Goal: Task Accomplishment & Management: Use online tool/utility

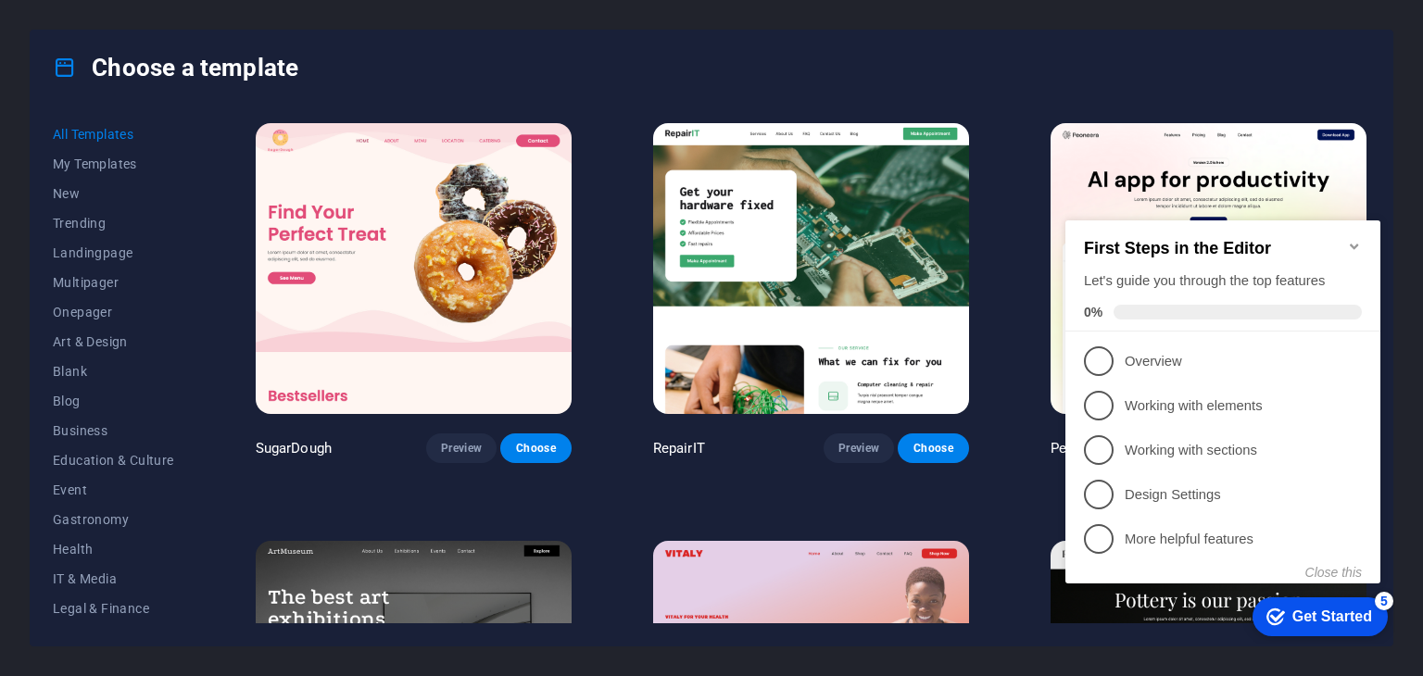
click at [1352, 239] on icon "Minimize checklist" at bounding box center [1354, 246] width 15 height 15
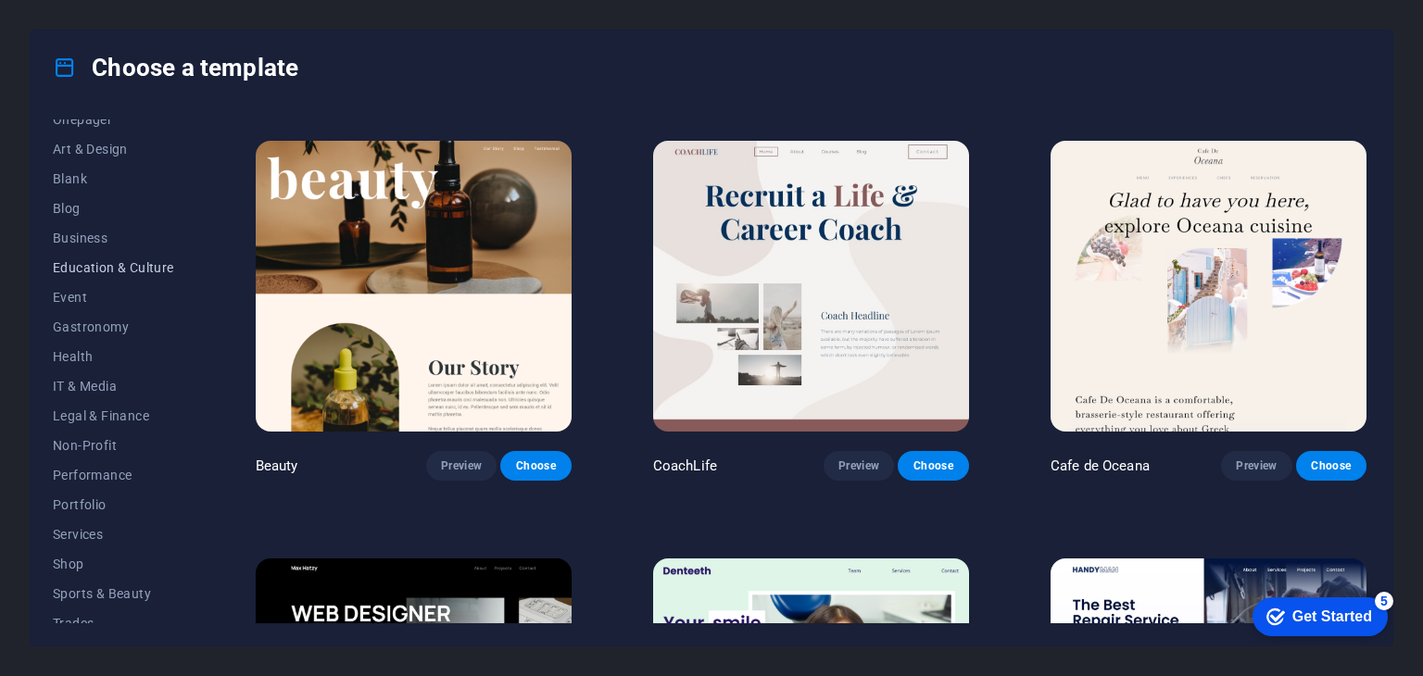
scroll to position [237, 0]
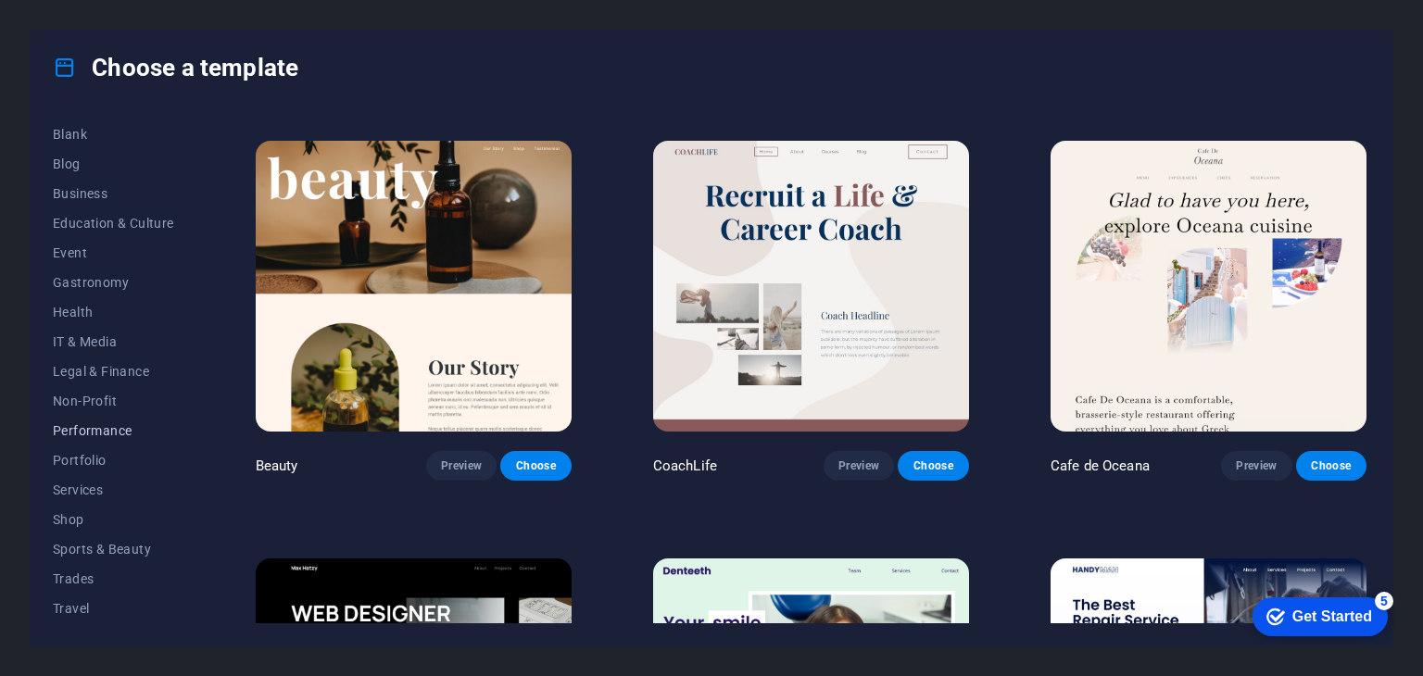
click at [116, 431] on span "Performance" at bounding box center [113, 430] width 121 height 15
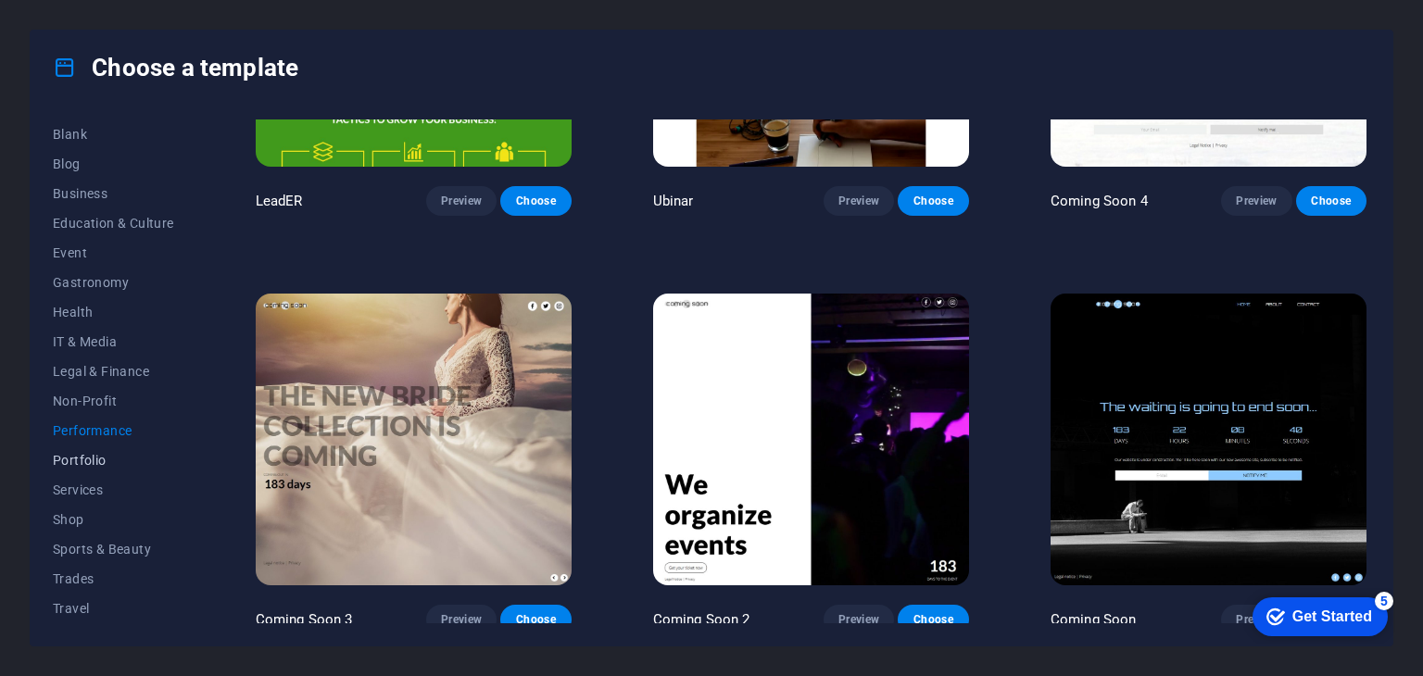
click at [108, 453] on span "Portfolio" at bounding box center [113, 460] width 121 height 15
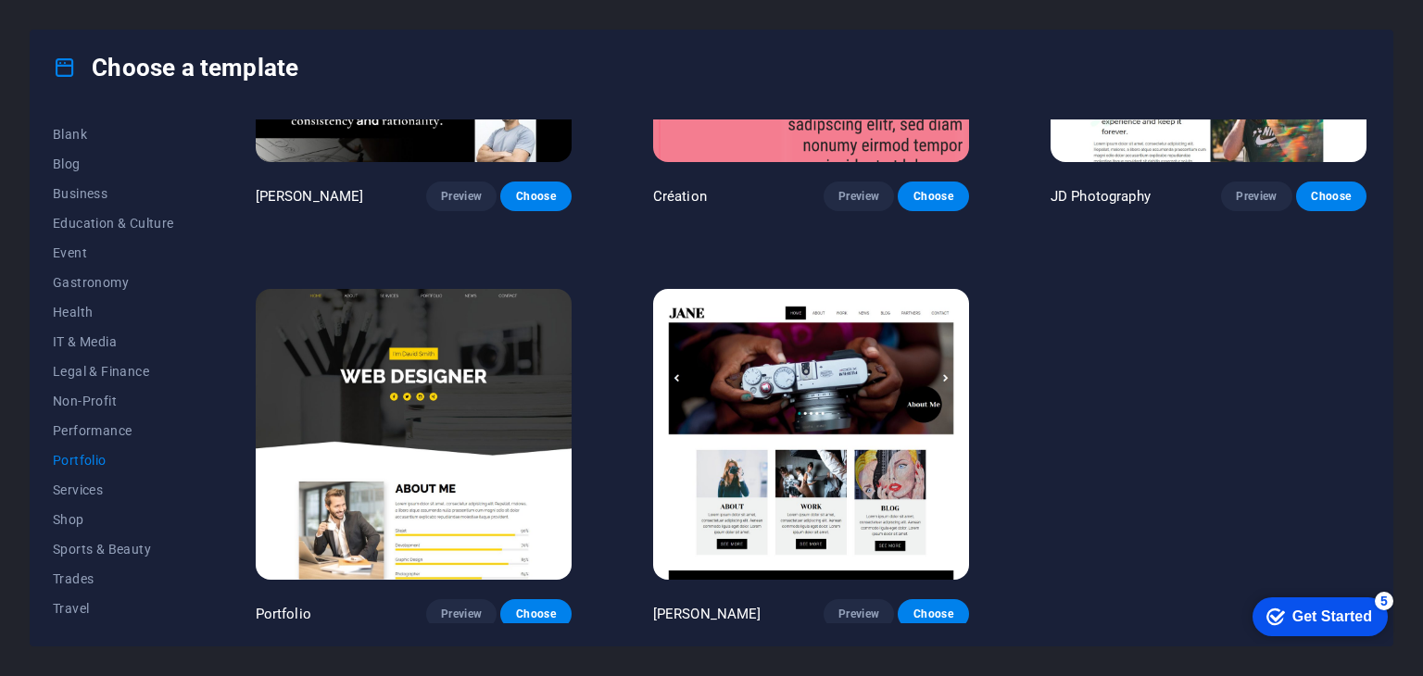
scroll to position [267, 0]
click at [99, 460] on span "Services" at bounding box center [113, 460] width 121 height 15
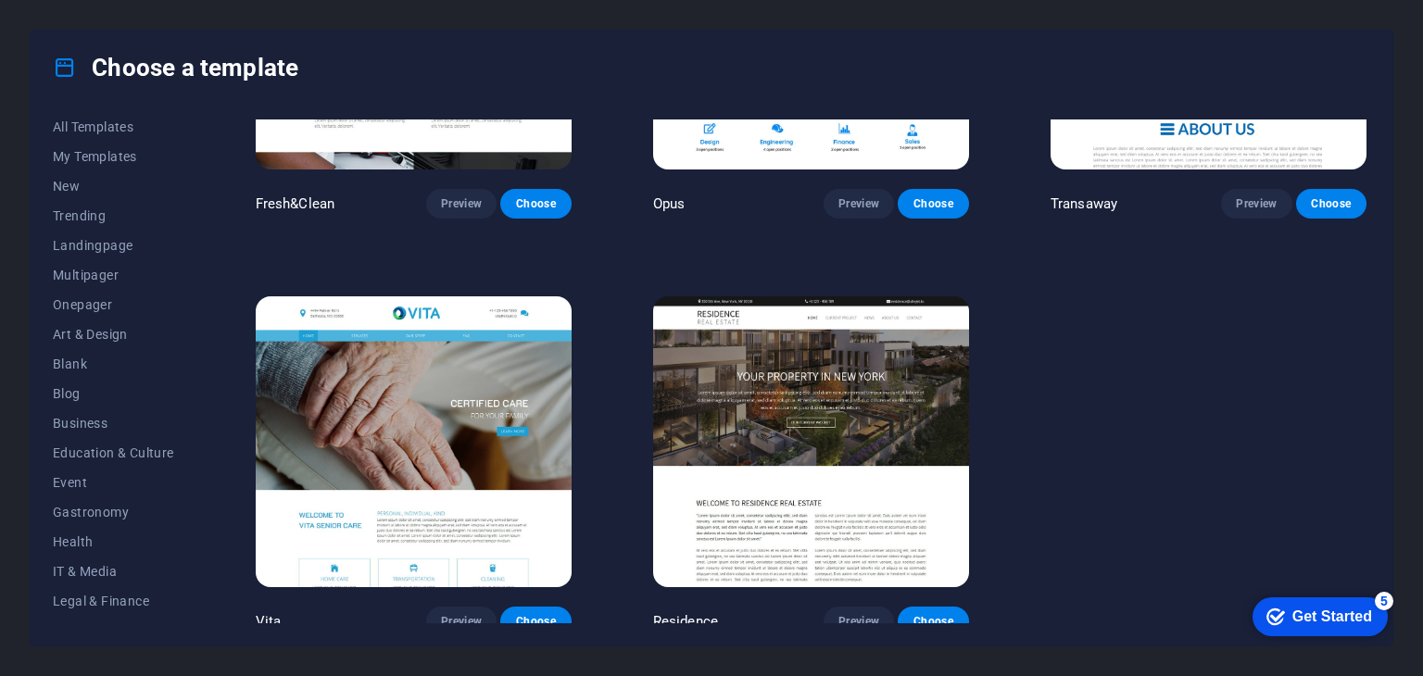
scroll to position [0, 0]
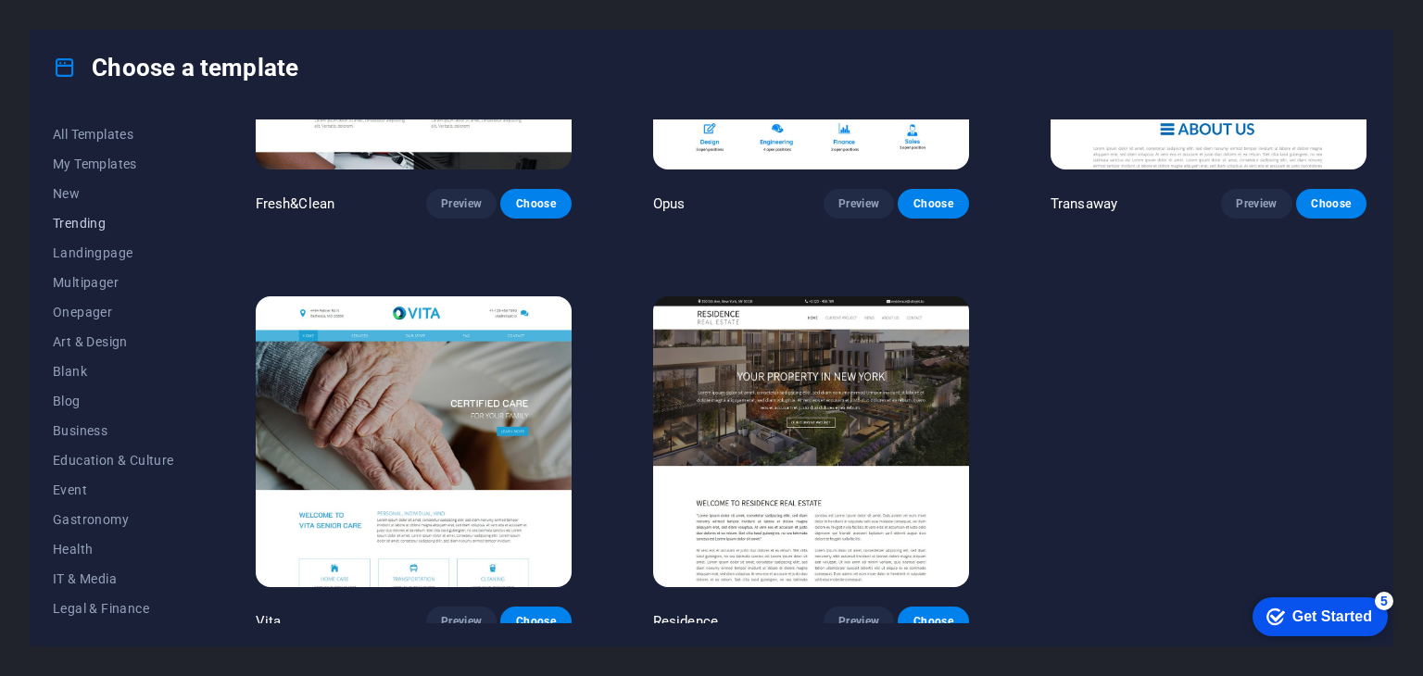
click at [77, 211] on button "Trending" at bounding box center [113, 223] width 121 height 30
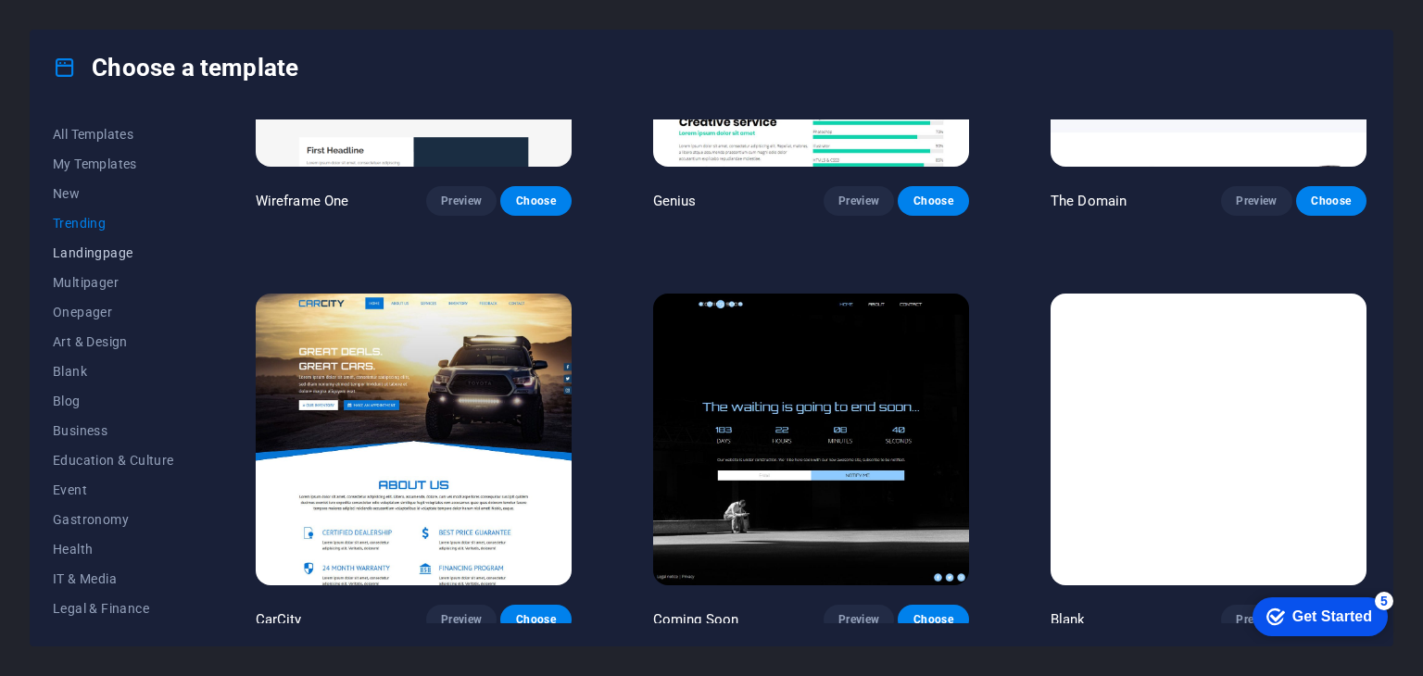
click at [104, 257] on span "Landingpage" at bounding box center [113, 252] width 121 height 15
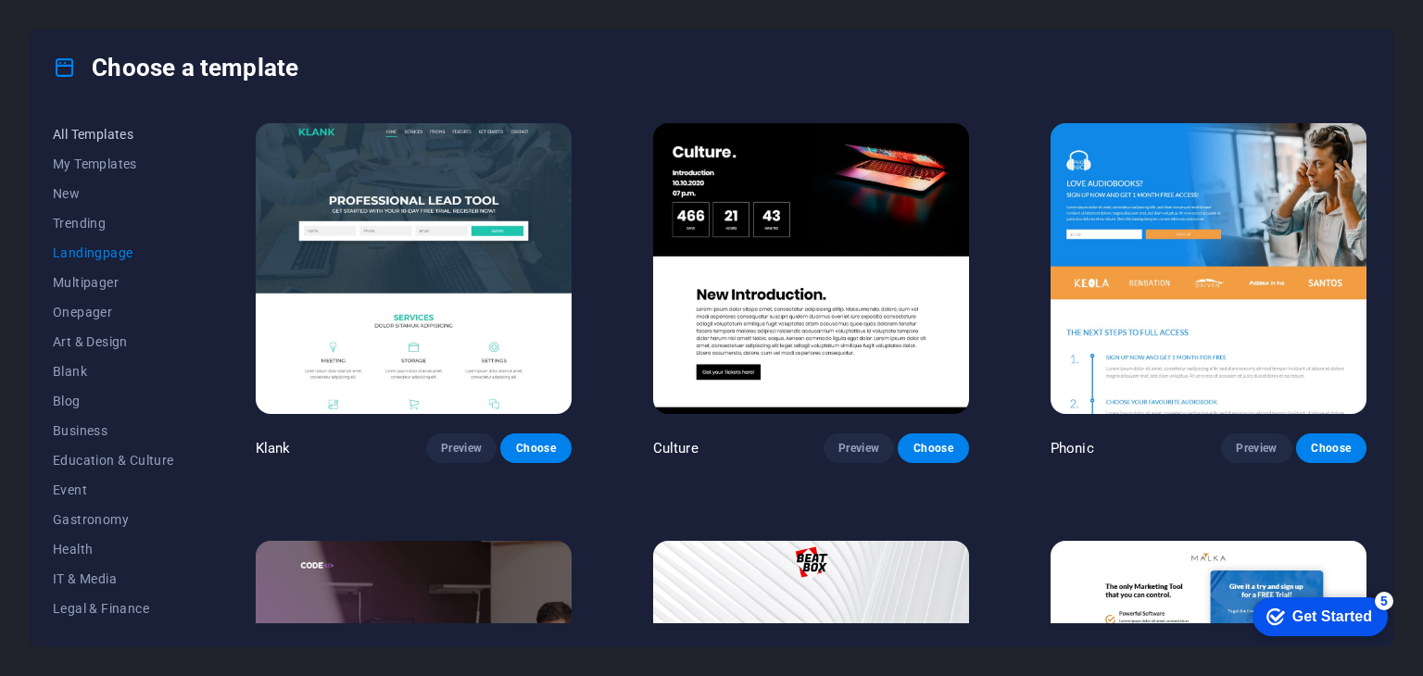
click at [113, 138] on span "All Templates" at bounding box center [113, 134] width 121 height 15
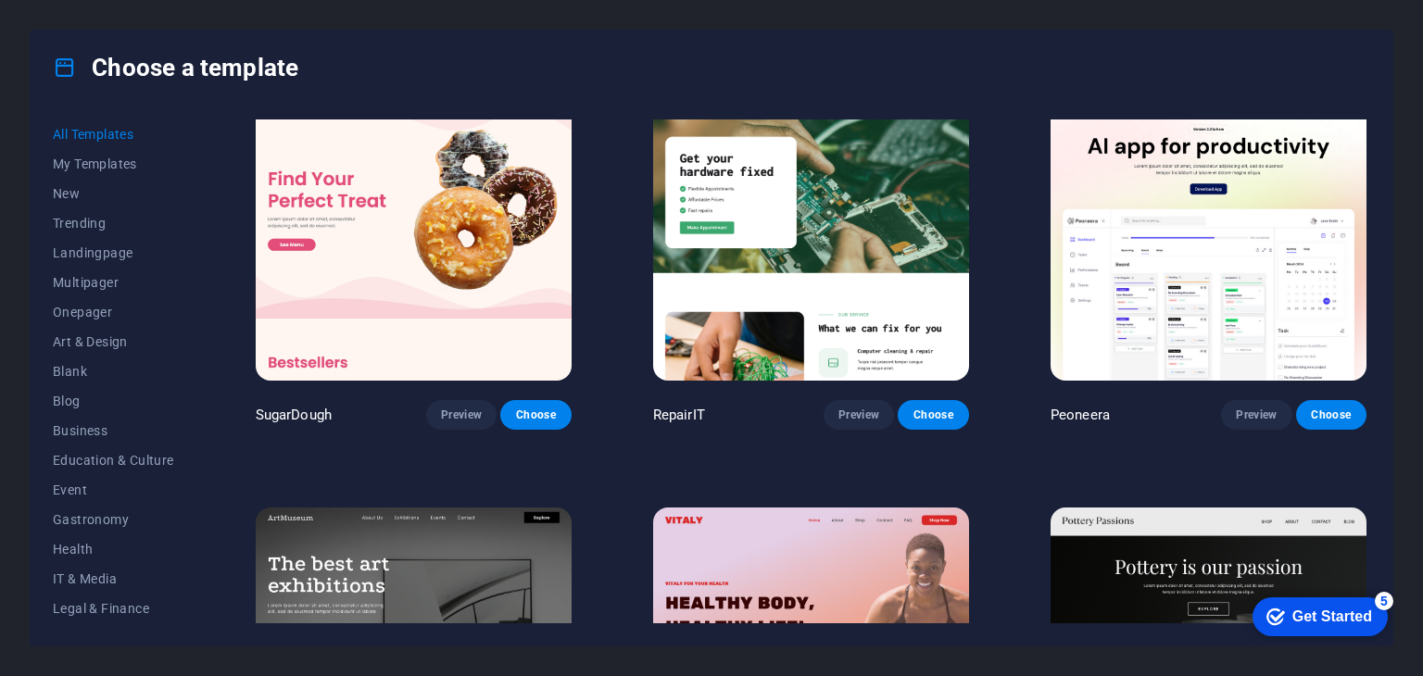
scroll to position [40, 0]
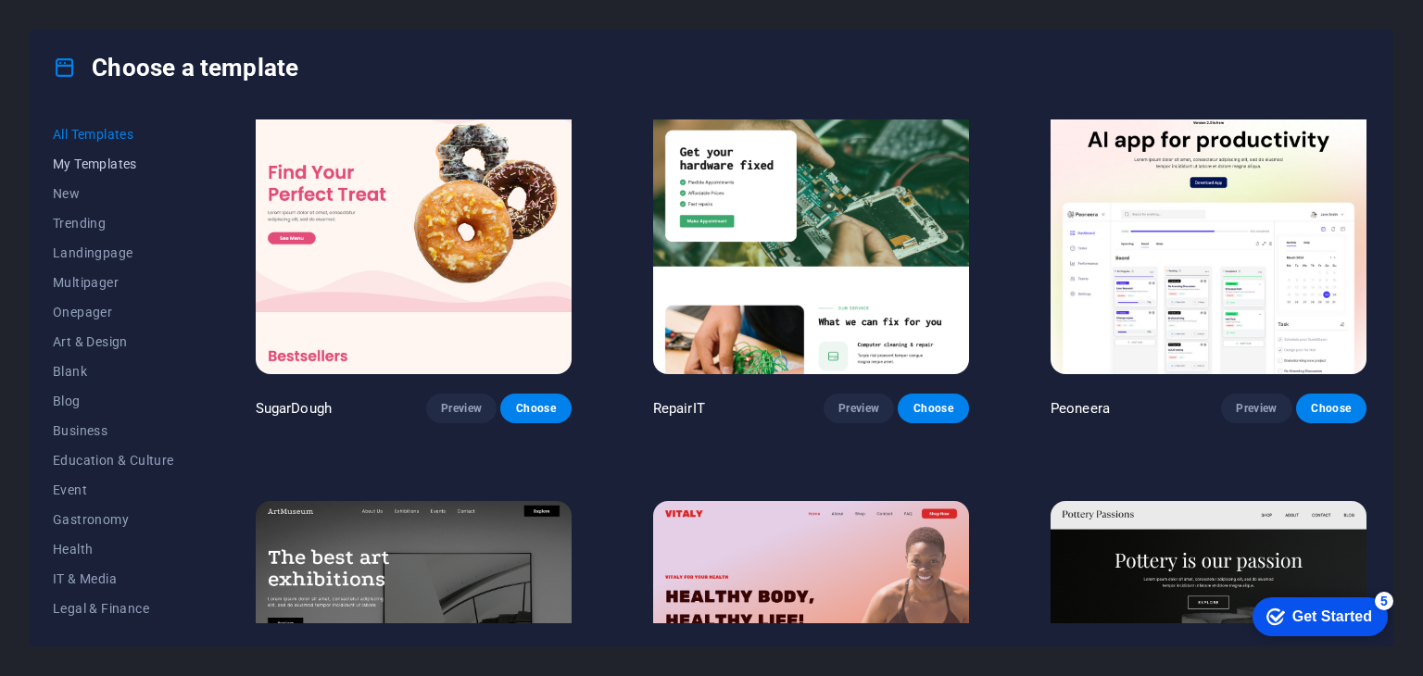
click at [107, 162] on span "My Templates" at bounding box center [113, 164] width 121 height 15
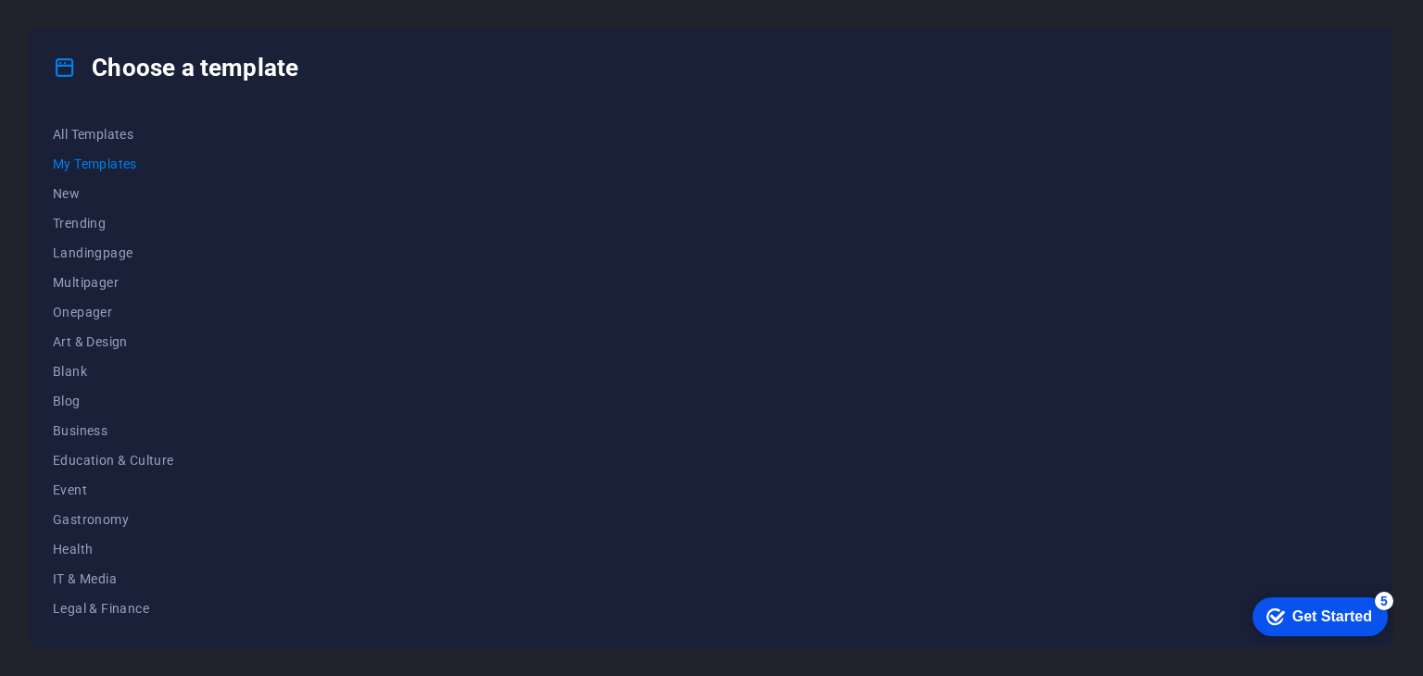
scroll to position [0, 0]
click at [106, 131] on span "All Templates" at bounding box center [113, 134] width 121 height 15
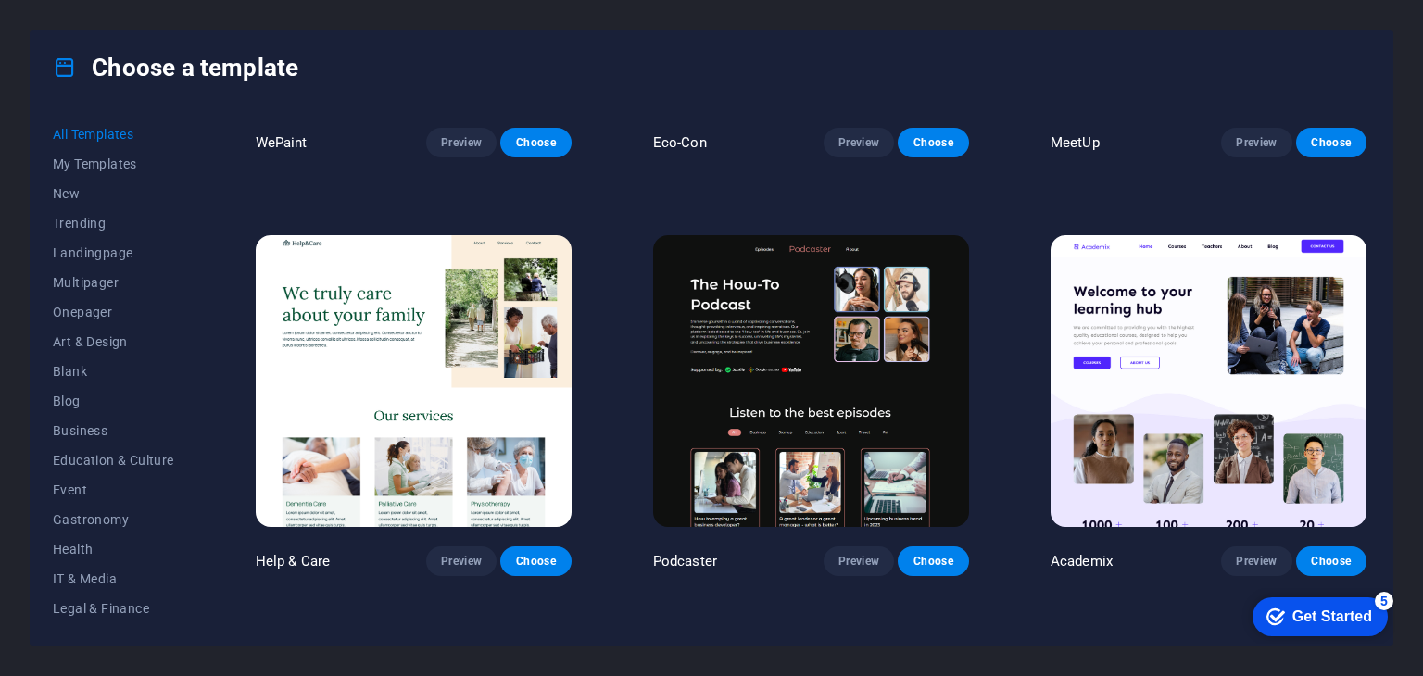
scroll to position [2019, 0]
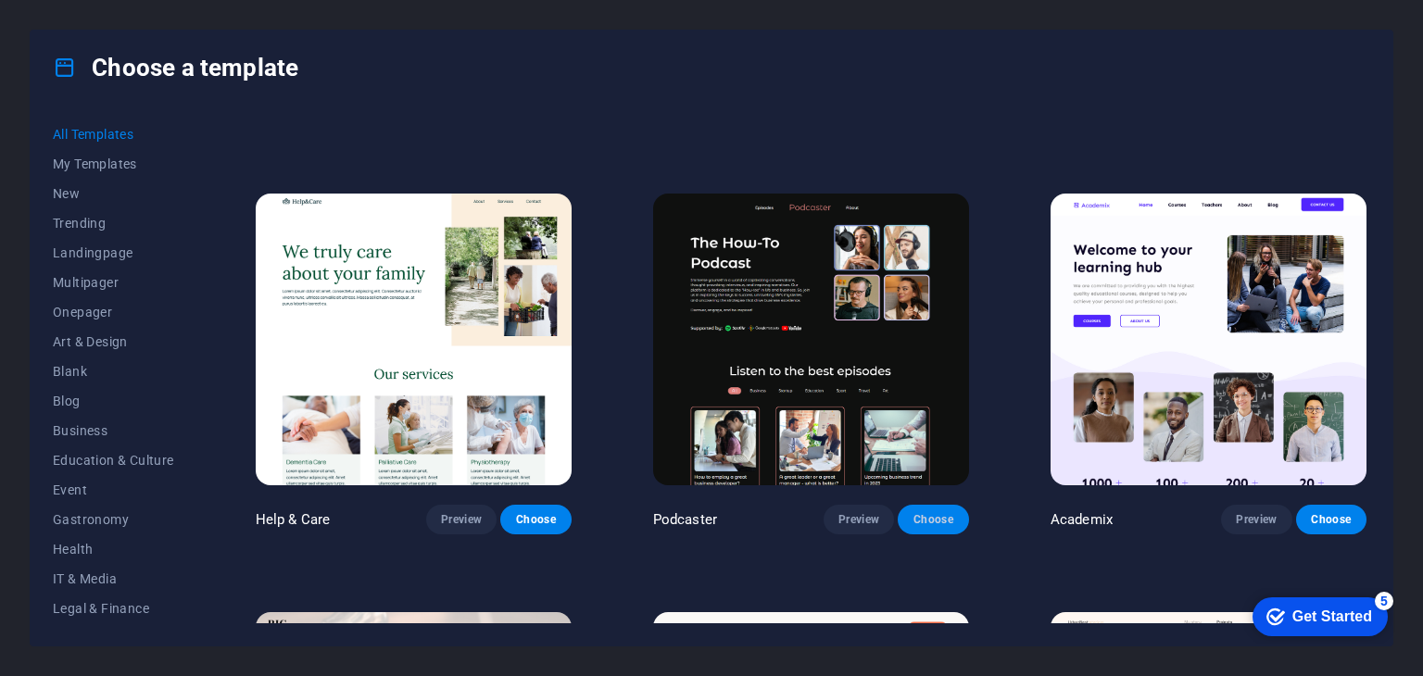
click at [940, 505] on button "Choose" at bounding box center [933, 520] width 70 height 30
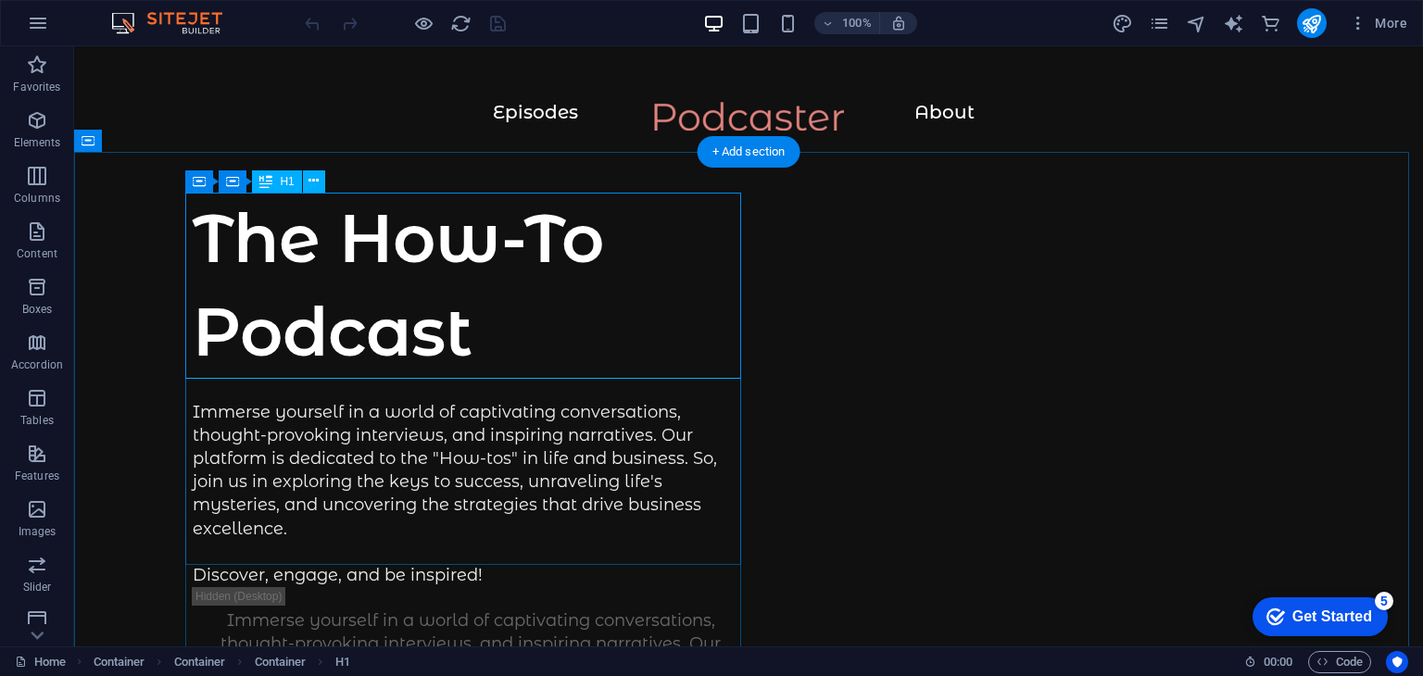
click at [456, 321] on div "The How-To Podcast" at bounding box center [471, 285] width 556 height 187
click at [458, 334] on div "The How-To Podcast" at bounding box center [471, 285] width 556 height 187
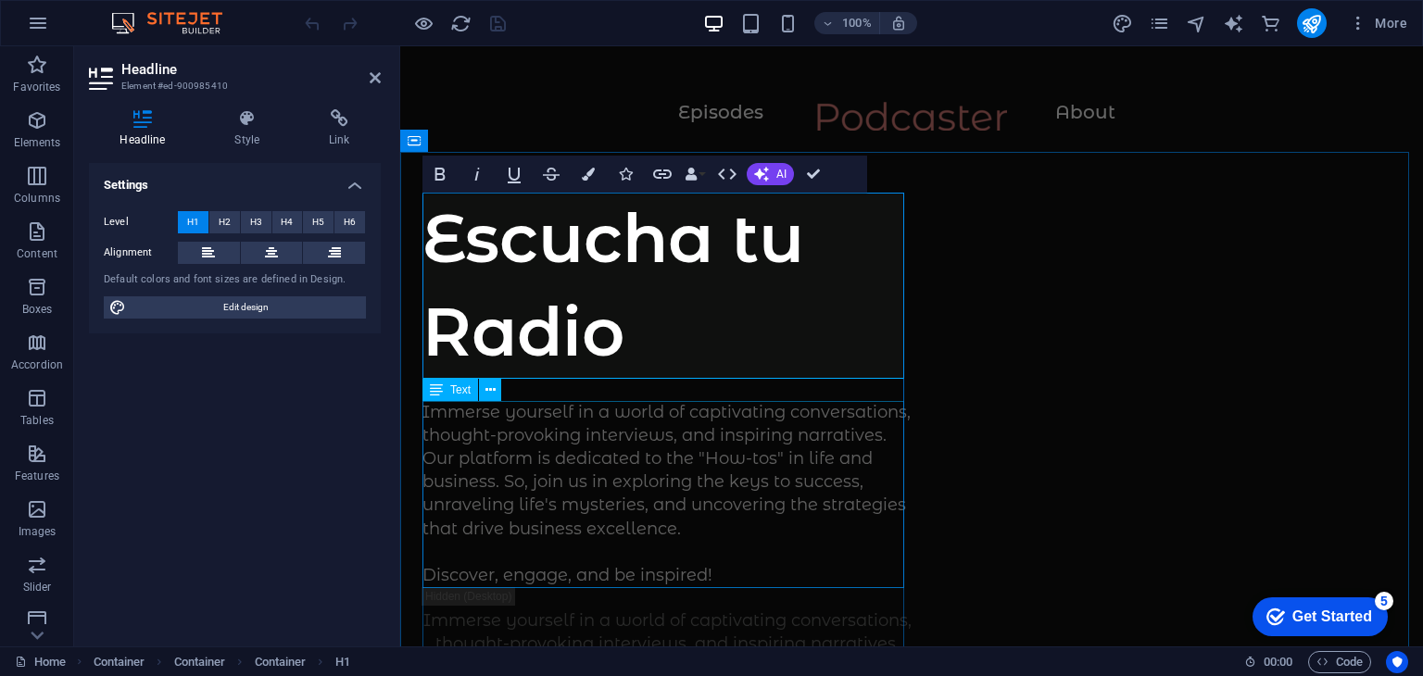
click at [774, 459] on div "Immerse yourself in a world of captivating conversations, thought-provoking int…" at bounding box center [666, 494] width 489 height 187
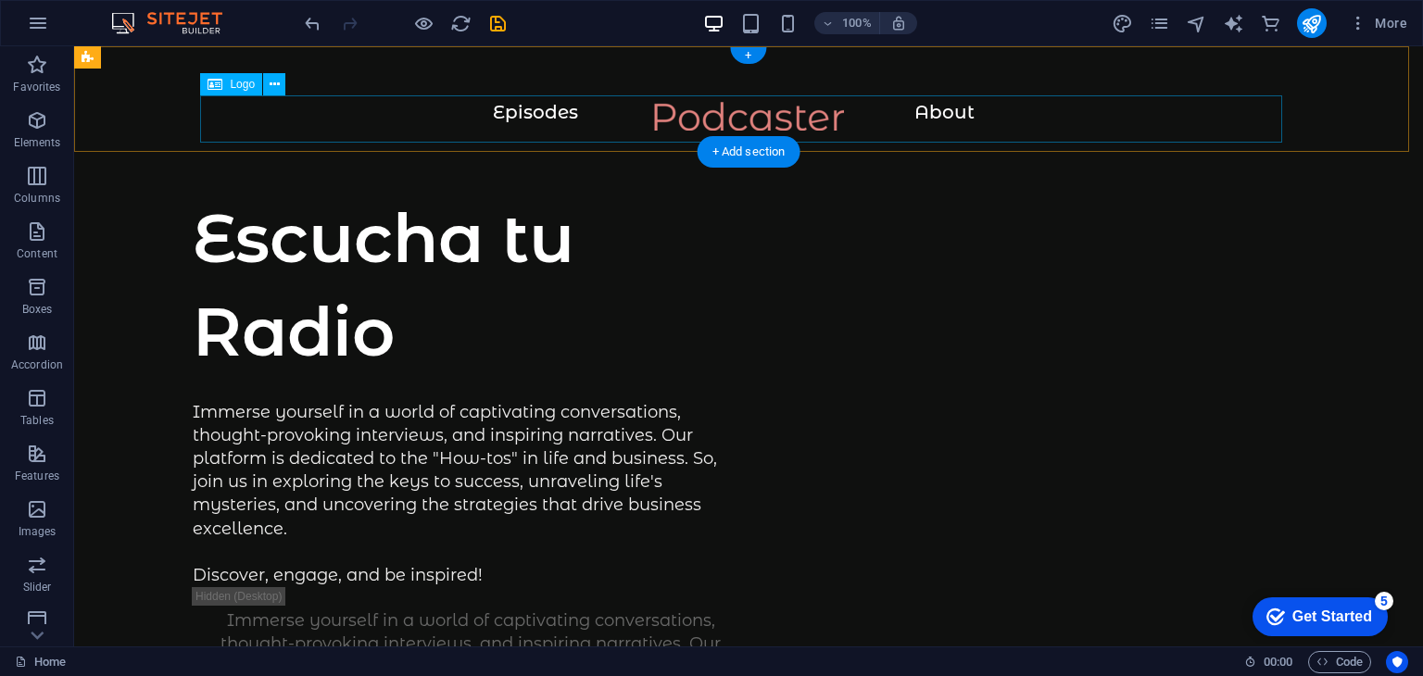
click at [553, 122] on div at bounding box center [748, 125] width 1275 height 47
click at [538, 102] on div at bounding box center [748, 125] width 1275 height 47
click at [545, 109] on div at bounding box center [748, 125] width 1275 height 47
select select "px"
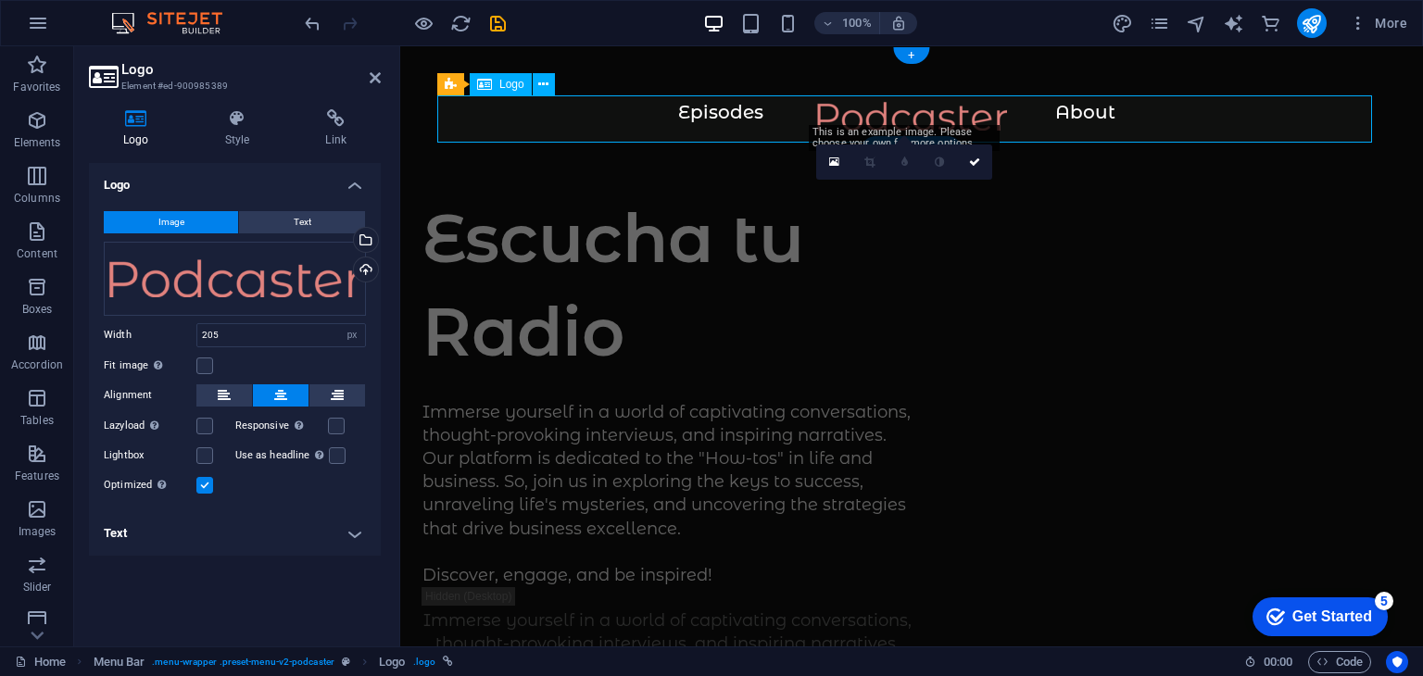
click at [719, 113] on div at bounding box center [911, 125] width 949 height 47
